Goal: Task Accomplishment & Management: Manage account settings

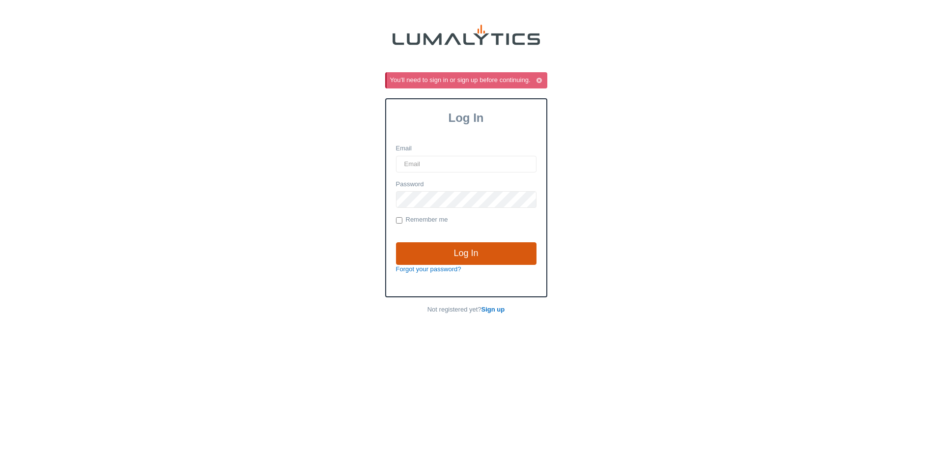
type input "slatsch@valleytruckparts.com"
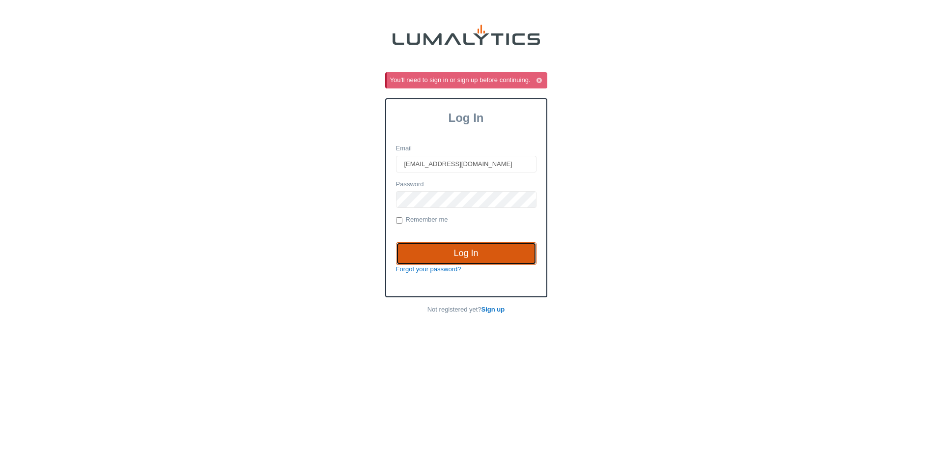
click at [457, 251] on input "Log In" at bounding box center [466, 253] width 141 height 23
